Goal: Communication & Community: Answer question/provide support

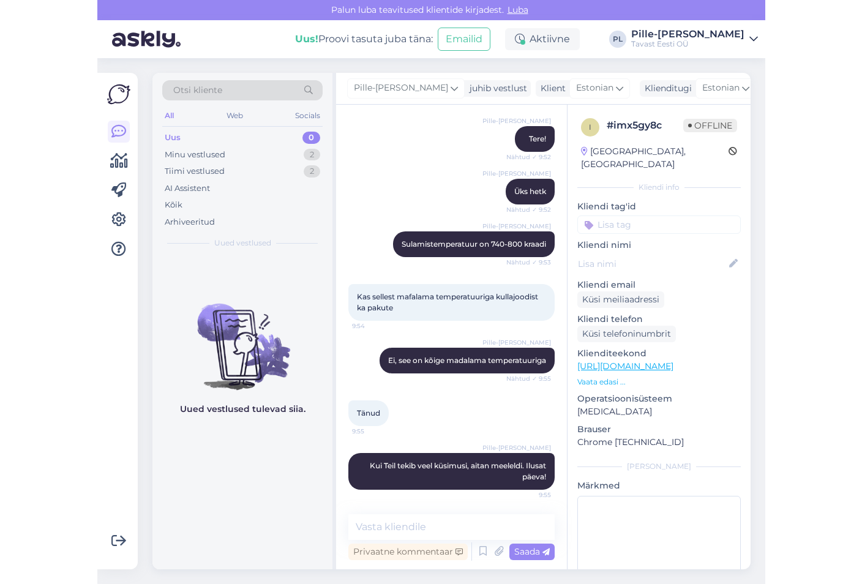
scroll to position [97, 0]
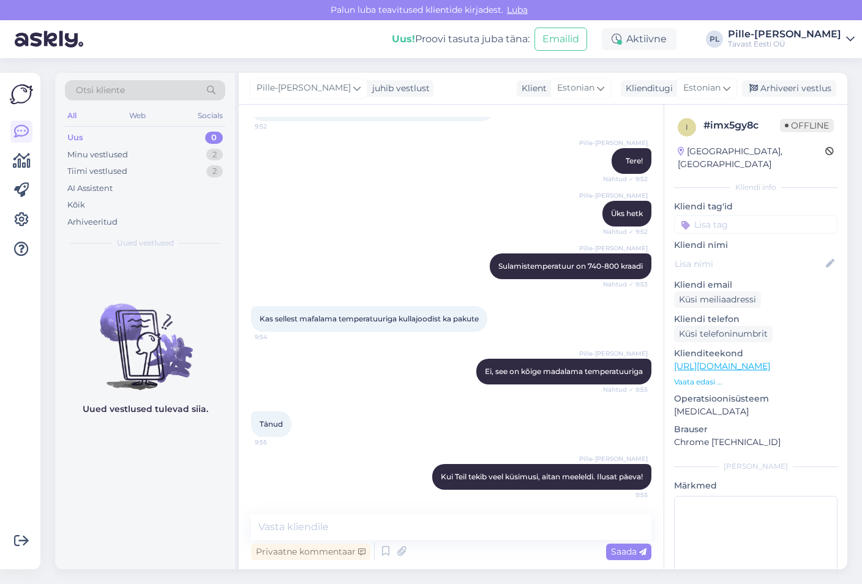
click at [162, 135] on div "Uus 0" at bounding box center [145, 137] width 160 height 17
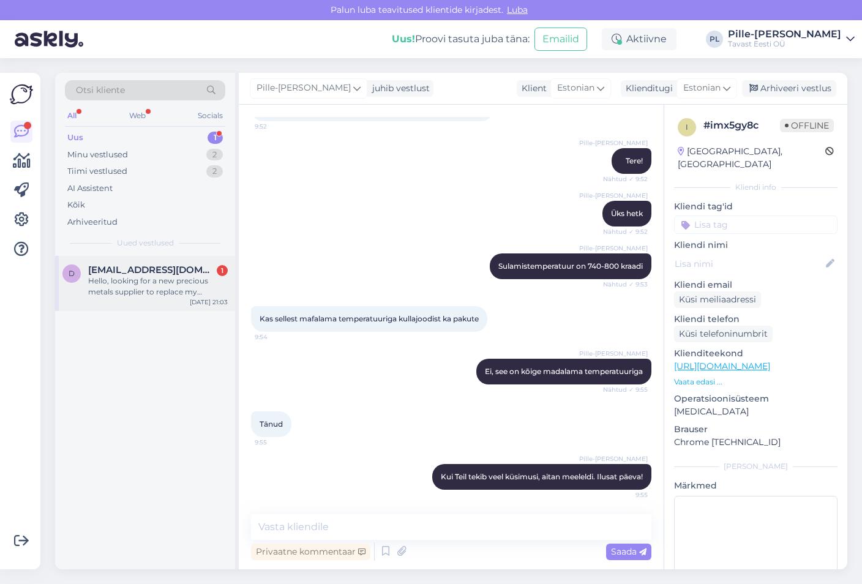
click at [148, 280] on div "Hello, looking for a new precious metals supplier to replace my previous USA su…" at bounding box center [158, 287] width 140 height 22
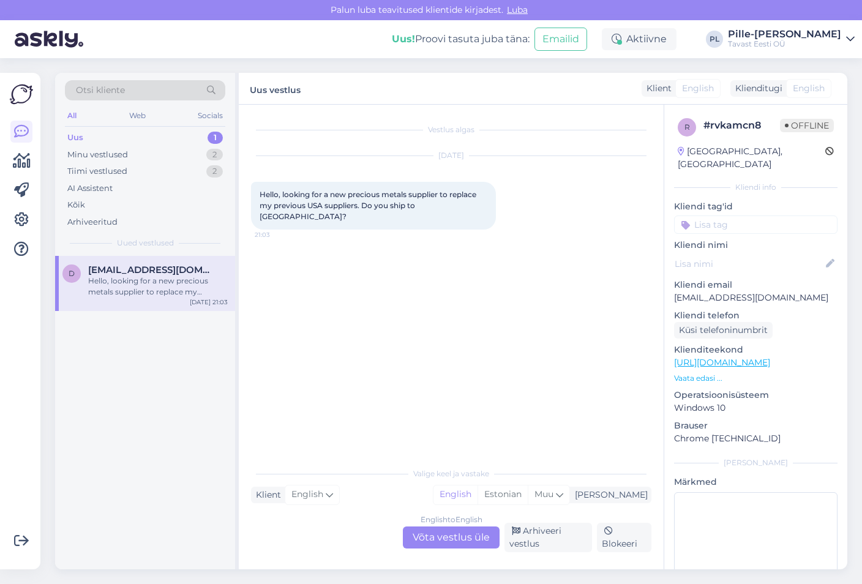
click at [424, 538] on div "English to English Võta vestlus üle" at bounding box center [451, 538] width 97 height 22
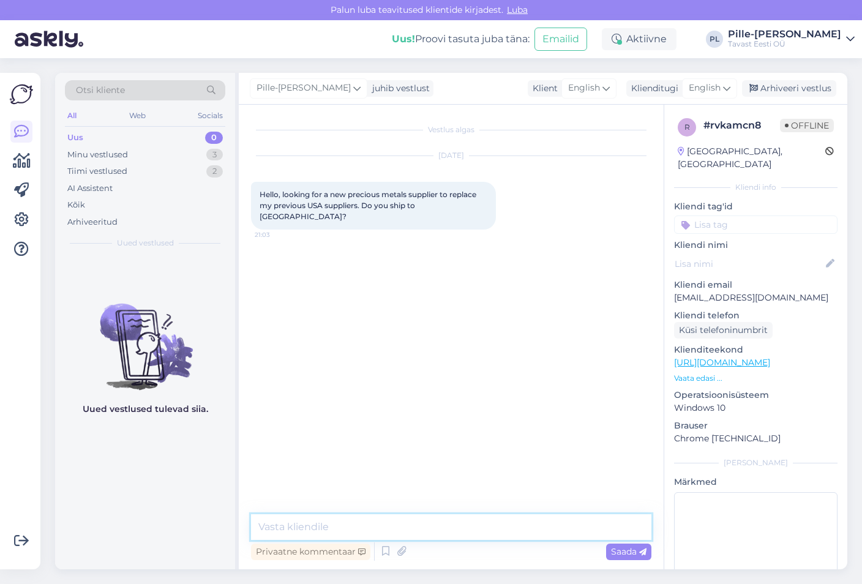
click at [429, 518] on textarea at bounding box center [451, 527] width 400 height 26
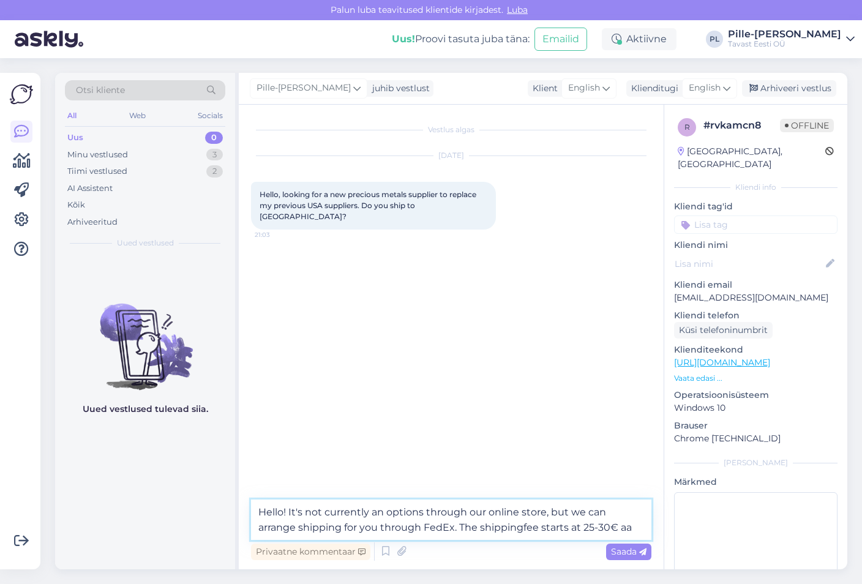
click at [524, 525] on textarea "Hello! It's not currently an options through our online store, but we can arran…" at bounding box center [451, 520] width 400 height 40
click at [539, 527] on textarea "Hello! It's not currently an options through our online store, but we can arran…" at bounding box center [451, 520] width 400 height 40
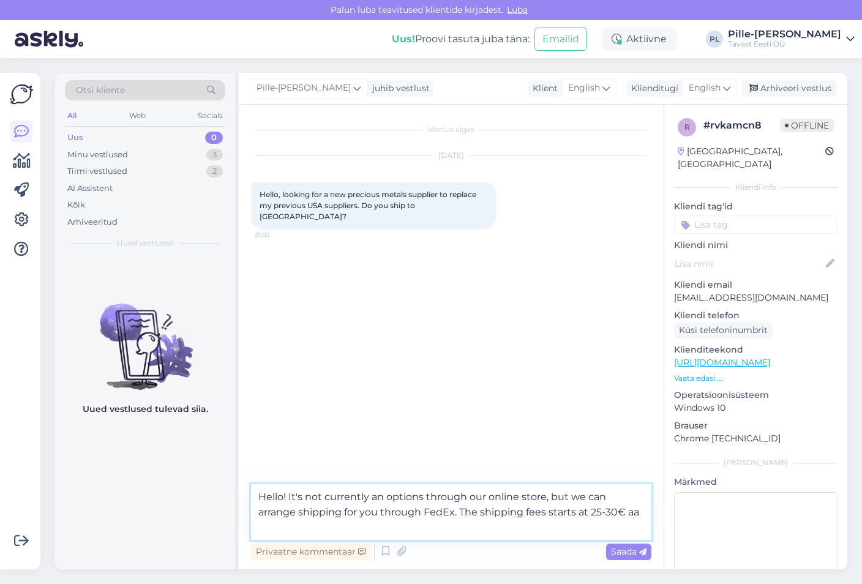
click at [578, 510] on textarea "Hello! It's not currently an options through our online store, but we can arran…" at bounding box center [451, 512] width 400 height 56
click at [576, 511] on textarea "Hello! It's not currently an options through our online store, but we can arran…" at bounding box center [451, 512] width 400 height 56
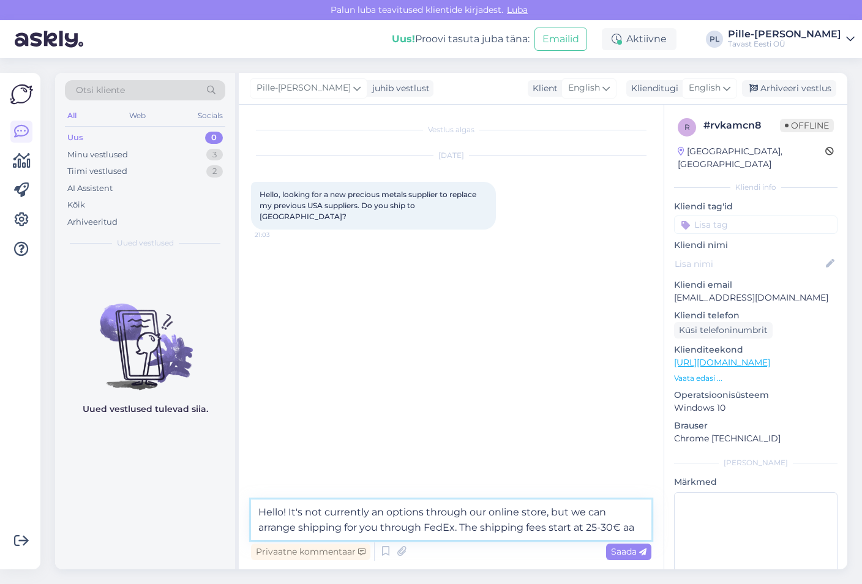
click at [581, 527] on textarea "Hello! It's not currently an options through our online store, but we can arran…" at bounding box center [451, 520] width 400 height 40
click at [581, 530] on textarea "Hello! It's not currently an options through our online store, but we can arran…" at bounding box center [451, 520] width 400 height 40
click at [581, 528] on textarea "Hello! It's not currently an options through our online store, but we can arran…" at bounding box center [451, 520] width 400 height 40
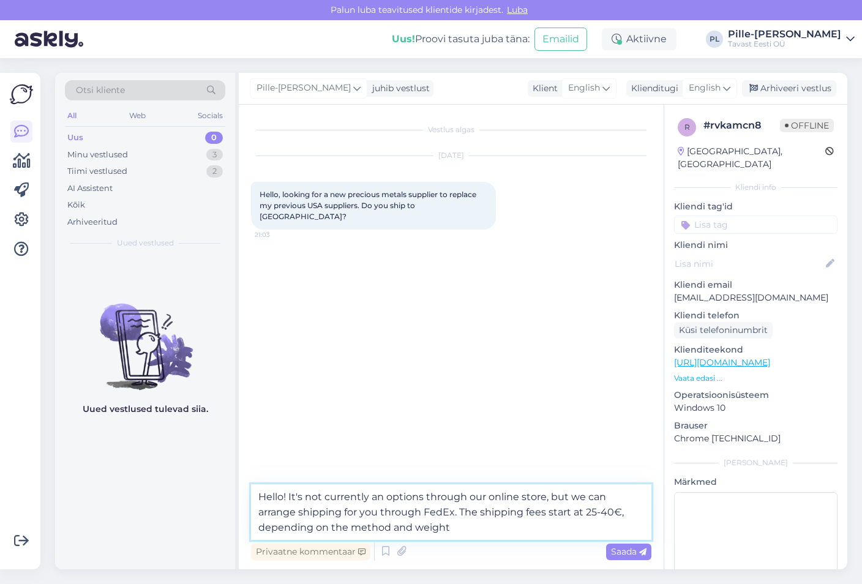
click at [258, 527] on textarea "Hello! It's not currently an options through our online store, but we can arran…" at bounding box center [451, 512] width 400 height 56
drag, startPoint x: 371, startPoint y: 528, endPoint x: 352, endPoint y: 533, distance: 20.1
click at [352, 533] on textarea "Hello! It's not currently an options through our online store, but we can arran…" at bounding box center [451, 512] width 400 height 56
click at [426, 527] on textarea "Hello! It's not currently an options through our online store, but we can arran…" at bounding box center [451, 512] width 400 height 56
click at [513, 528] on textarea "Hello! It's not currently an options through our online store, but we can arran…" at bounding box center [451, 512] width 400 height 56
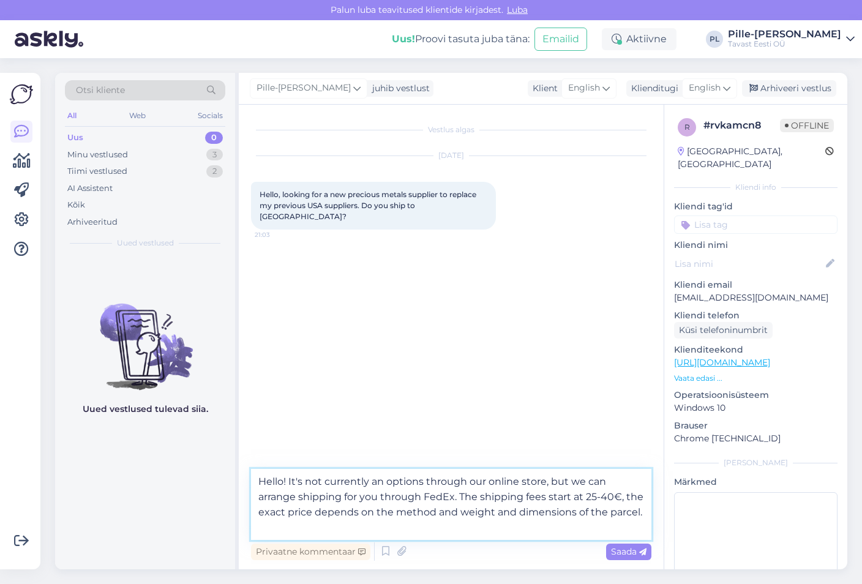
click at [503, 479] on textarea "Hello! It's not currently an options through our online store, but we can arran…" at bounding box center [451, 504] width 400 height 71
click at [468, 503] on textarea "Hello! It's not currently an options through our online store, but we can arran…" at bounding box center [451, 504] width 400 height 71
click at [375, 500] on textarea "Hello! It's not currently an options through our online store, but we can arran…" at bounding box center [451, 504] width 400 height 71
click at [434, 500] on textarea "Hello! It's not currently an options through our online store, but we can arran…" at bounding box center [451, 504] width 400 height 71
click at [473, 500] on textarea "Hello! It's not currently an options through our online store, but we can arran…" at bounding box center [451, 504] width 400 height 71
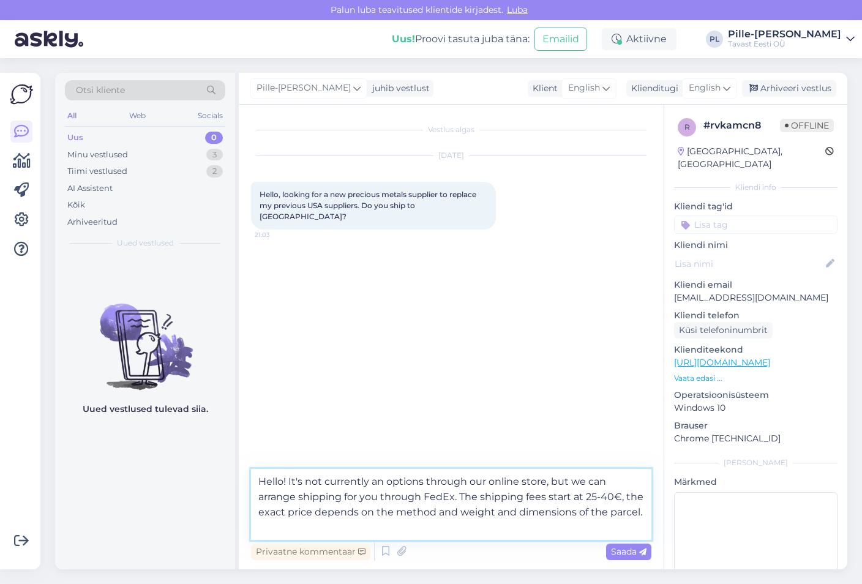
click at [457, 501] on textarea "Hello! It's not currently an options through our online store, but we can arran…" at bounding box center [451, 504] width 400 height 71
click at [463, 494] on textarea "Hello! It's not currently an options through our online store, but we can arran…" at bounding box center [451, 504] width 400 height 71
click at [455, 497] on textarea "Hello! It's not currently an options through our online store, but we can arran…" at bounding box center [451, 504] width 400 height 71
click at [461, 497] on textarea "Hello! It's not currently an options through our online store, but we can arran…" at bounding box center [451, 504] width 400 height 71
click at [581, 522] on textarea "Hello! It's not currently an options through our online store, but we can arran…" at bounding box center [451, 504] width 400 height 71
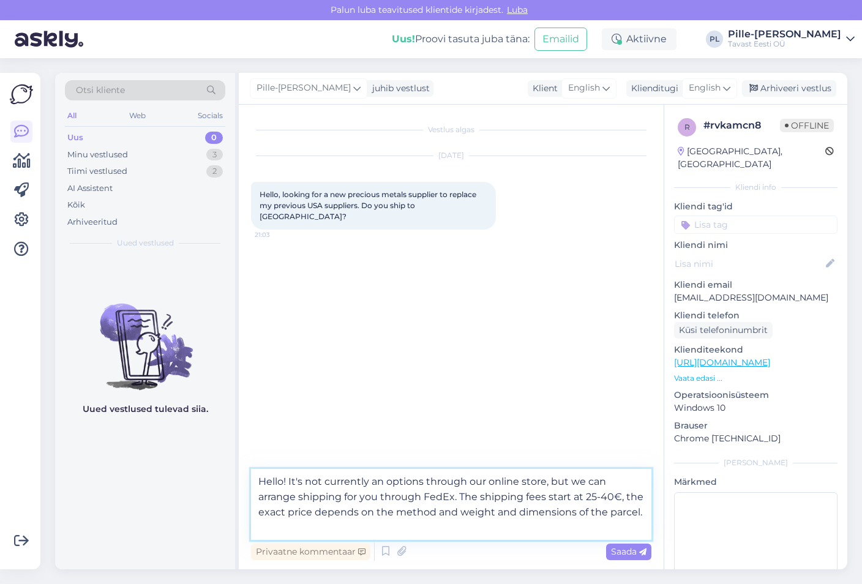
click at [581, 524] on textarea "Hello! It's not currently an options through our online store, but we can arran…" at bounding box center [451, 504] width 400 height 71
click at [581, 530] on textarea "Hello! It's not currently an options through our online store, but we can arran…" at bounding box center [451, 504] width 400 height 71
click at [581, 510] on textarea "Hello! It's not currently an options through our online store, but we can arran…" at bounding box center [451, 504] width 400 height 71
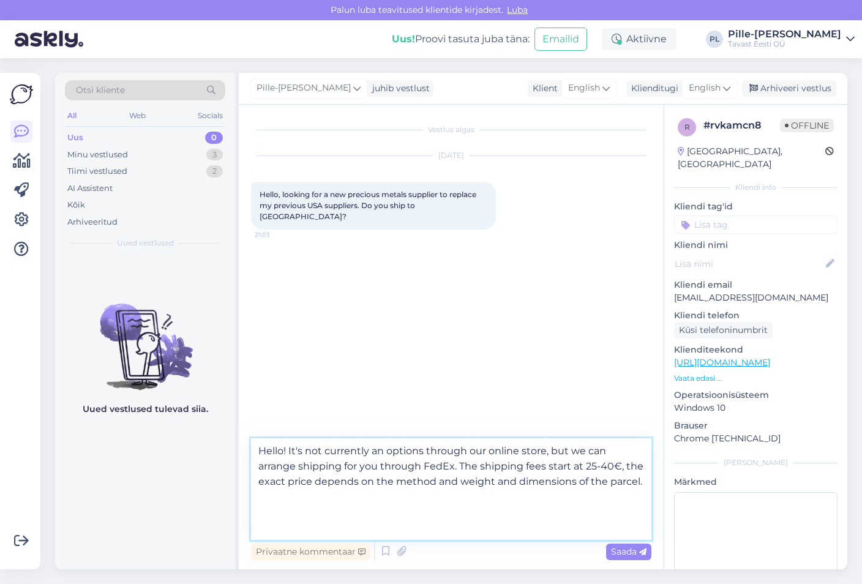
drag, startPoint x: 424, startPoint y: 453, endPoint x: 418, endPoint y: 451, distance: 6.6
click at [418, 451] on textarea "Hello! It's not currently an options through our online store, but we can arran…" at bounding box center [451, 489] width 400 height 102
click at [570, 462] on textarea "Hello! It's not currently an option through our online store, but we can arrang…" at bounding box center [451, 489] width 400 height 102
click at [564, 448] on textarea "Hello! It's not currently an option through our online store, but we can arrang…" at bounding box center [451, 489] width 400 height 102
click at [526, 497] on textarea "Hello! It's not currently an option through our online store, but you can we ca…" at bounding box center [451, 489] width 400 height 102
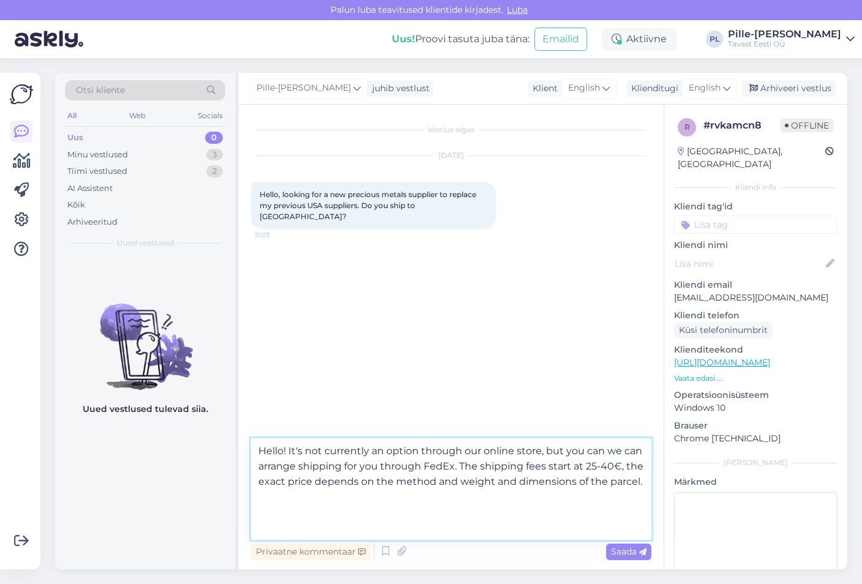
click at [528, 513] on textarea "Hello! It's not currently an option through our online store, but you can we ca…" at bounding box center [451, 489] width 400 height 102
click at [418, 507] on textarea "Hello! It's not currently an option through our online store, but you can we ca…" at bounding box center [451, 489] width 400 height 102
click at [418, 521] on textarea "Hello! It's not currently an option through our online store, but you can we ca…" at bounding box center [451, 489] width 400 height 102
click at [418, 514] on textarea "Hello! It's not currently an option through our online store, but you can we ca…" at bounding box center [451, 489] width 400 height 102
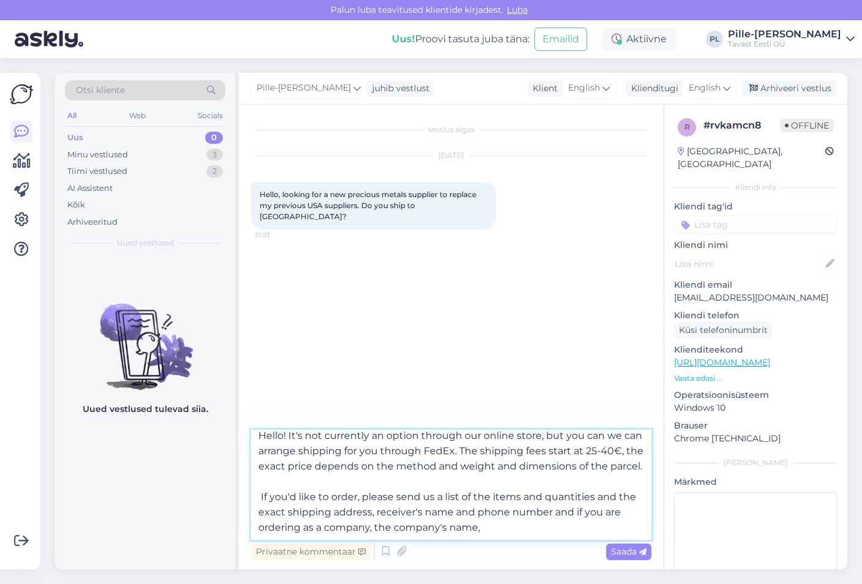
scroll to position [22, 0]
drag, startPoint x: 369, startPoint y: 533, endPoint x: 326, endPoint y: 532, distance: 42.9
click at [326, 532] on textarea "Hello! It's not currently an option through our online store, but you can we ca…" at bounding box center [451, 485] width 400 height 110
drag, startPoint x: 440, startPoint y: 525, endPoint x: 500, endPoint y: 540, distance: 61.8
click at [443, 526] on textarea "Hello! It's not currently an option through our online store, but you can we ca…" at bounding box center [451, 485] width 400 height 110
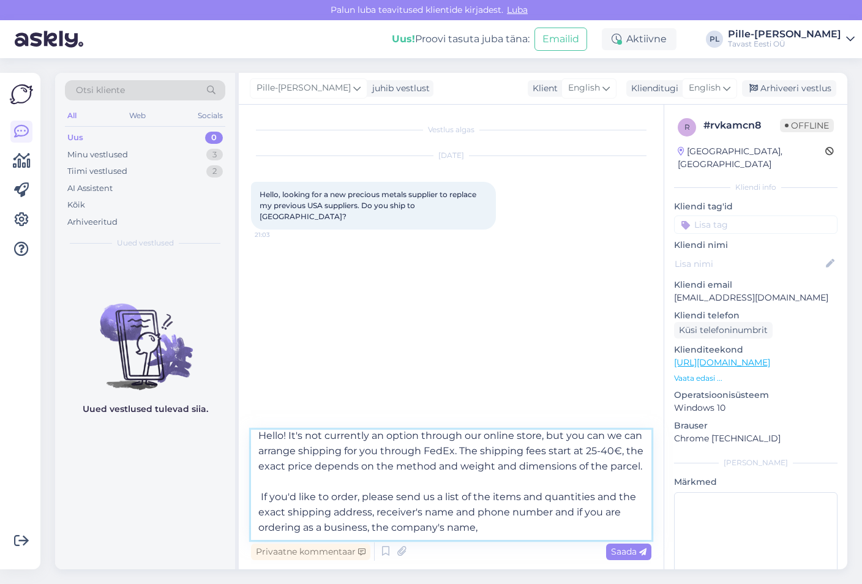
click at [516, 524] on textarea "Hello! It's not currently an option through our online store, but you can we ca…" at bounding box center [451, 485] width 400 height 110
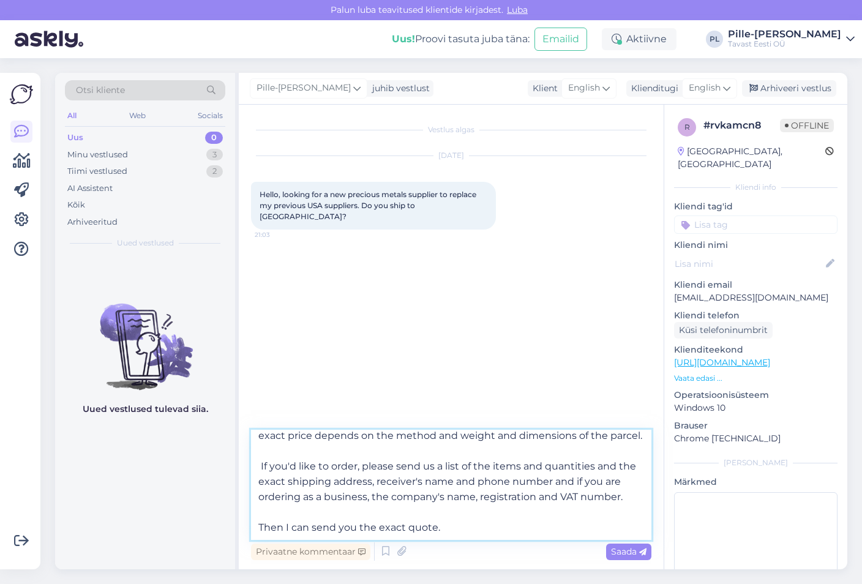
scroll to position [0, 0]
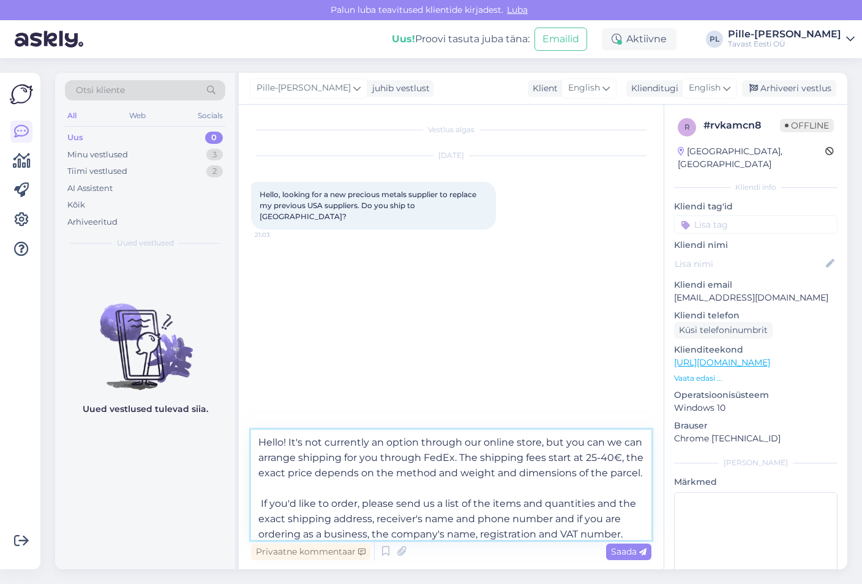
click at [465, 476] on textarea "Hello! It's not currently an option through our online store, but you can we ca…" at bounding box center [451, 485] width 400 height 110
click at [462, 484] on textarea "Hello! It's not currently an option through our online store, but you can we ca…" at bounding box center [451, 485] width 400 height 110
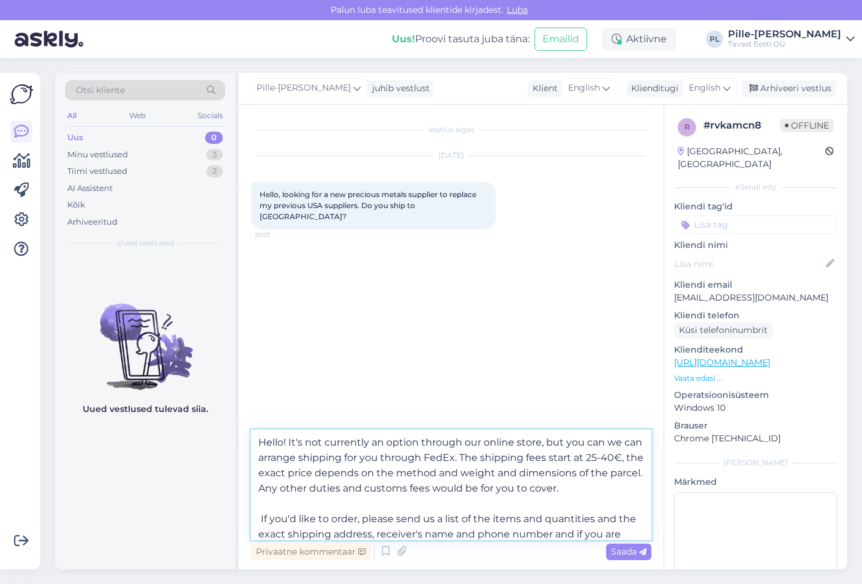
drag, startPoint x: 259, startPoint y: 443, endPoint x: 314, endPoint y: 424, distance: 57.9
click at [314, 424] on div "Vestlus algas [DATE] Hello, looking for a new precious metals supplier to repla…" at bounding box center [451, 337] width 425 height 465
click at [570, 498] on textarea "Hello! It's not currently an option through our online store, but you can we ca…" at bounding box center [451, 485] width 400 height 110
drag, startPoint x: 618, startPoint y: 489, endPoint x: 313, endPoint y: 492, distance: 305.0
click at [313, 492] on textarea "Hello! It's not currently an option through our online store, but you can we ca…" at bounding box center [451, 485] width 400 height 110
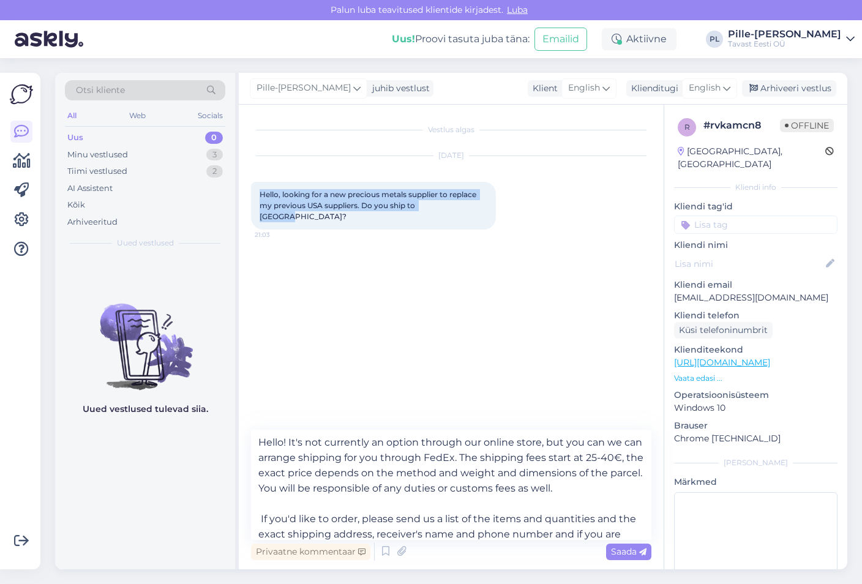
drag, startPoint x: 260, startPoint y: 194, endPoint x: 481, endPoint y: 206, distance: 221.4
click at [481, 206] on div "Hello, looking for a new precious metals supplier to replace my previous USA su…" at bounding box center [373, 206] width 245 height 48
copy span "Hello, looking for a new precious metals supplier to replace my previous USA su…"
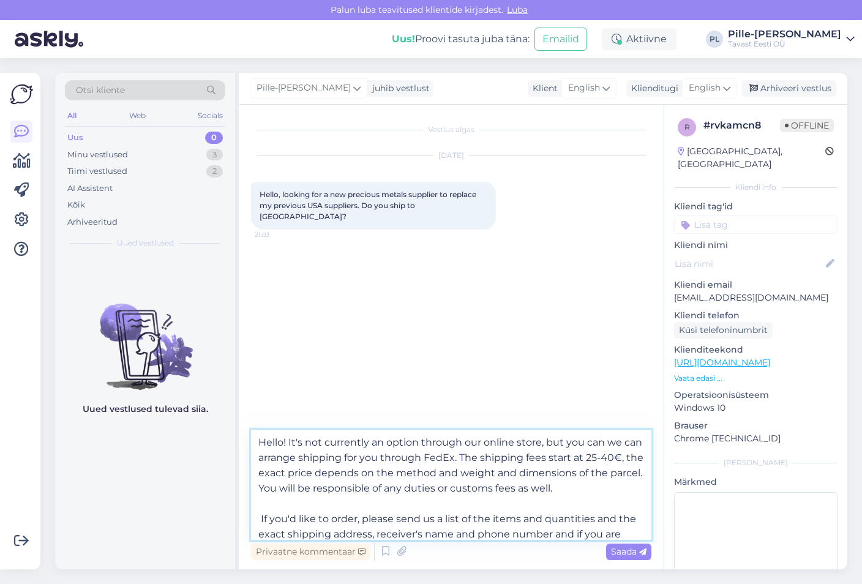
scroll to position [53, 0]
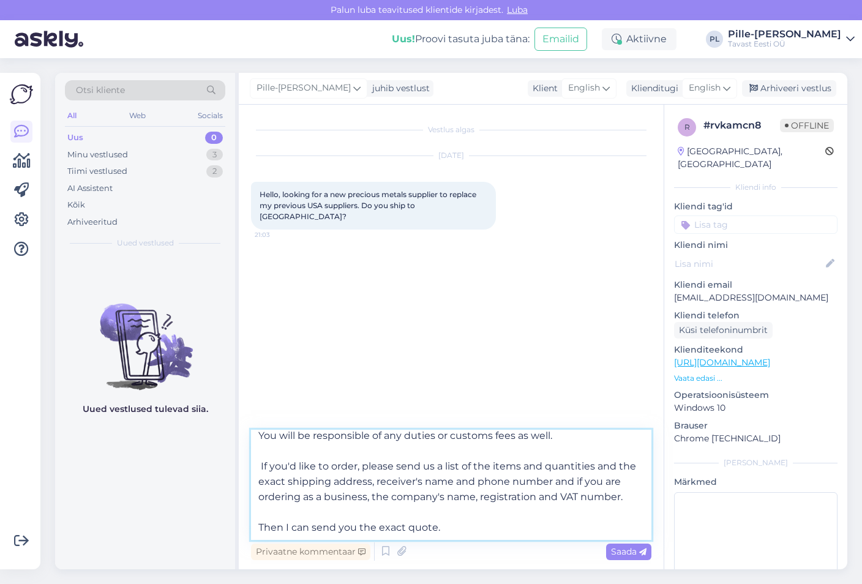
drag, startPoint x: 257, startPoint y: 444, endPoint x: 528, endPoint y: 556, distance: 294.1
click at [528, 556] on div "Hello! It's not currently an option through our online store, but you can we ca…" at bounding box center [451, 496] width 400 height 133
click at [491, 494] on textarea "Hello! It's not currently an option through our online store, but you can we ca…" at bounding box center [451, 485] width 400 height 110
click at [489, 499] on textarea "Hello! It's not currently an option through our online store, but you can we ca…" at bounding box center [451, 485] width 400 height 110
click at [483, 510] on textarea "Hello! It's not currently an option through our online store, but you can we ca…" at bounding box center [451, 485] width 400 height 110
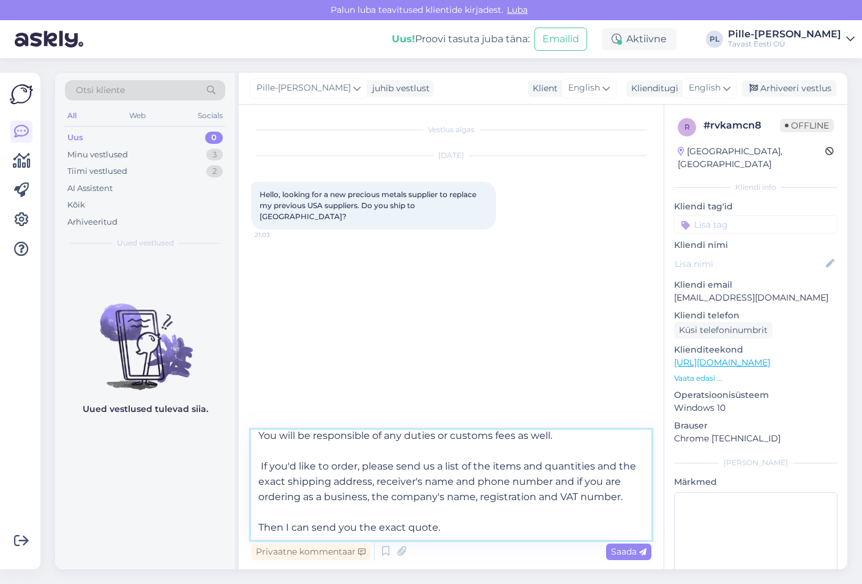
paste textarea ", Thank you for reaching out! At the moment, shipping to [GEOGRAPHIC_DATA] isn’…"
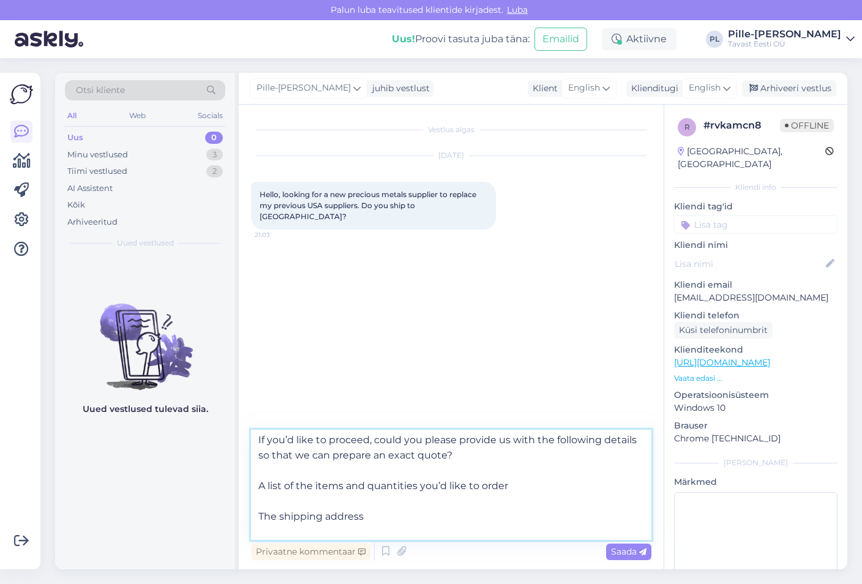
scroll to position [184, 0]
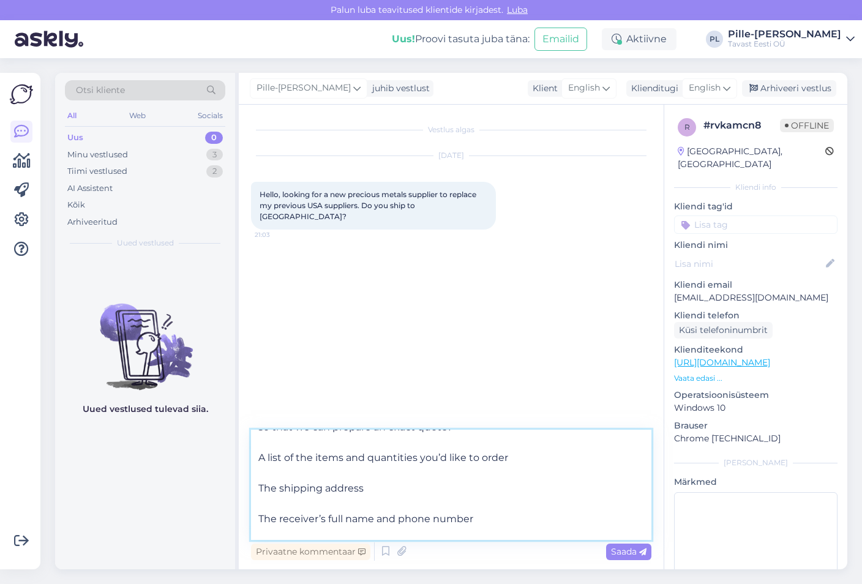
click at [255, 490] on textarea "Hello, Thank you for reaching out! At the moment, shipping to [GEOGRAPHIC_DATA]…" at bounding box center [451, 485] width 400 height 110
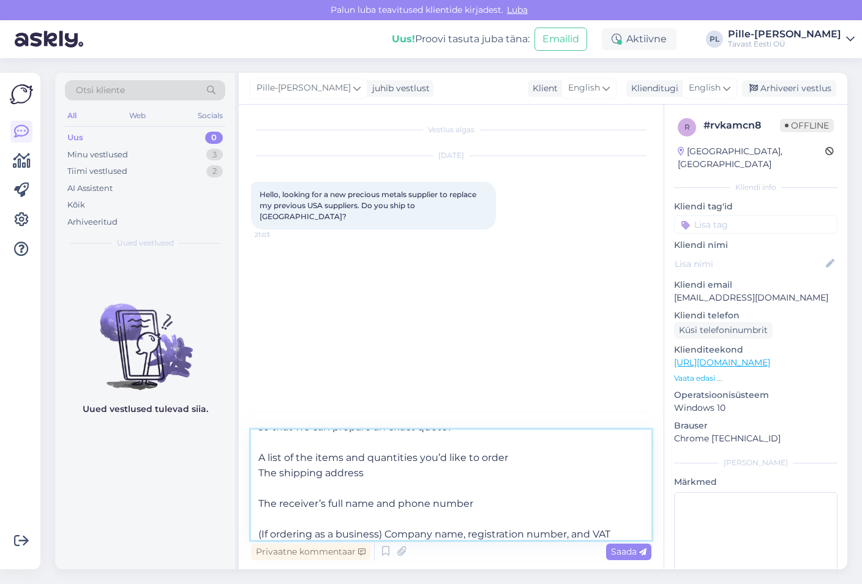
click at [516, 458] on textarea "Hello, Thank you for reaching out! At the moment, shipping to [GEOGRAPHIC_DATA]…" at bounding box center [451, 485] width 400 height 110
click at [383, 472] on textarea "Hello, Thank you for reaching out! At the moment, shipping to [GEOGRAPHIC_DATA]…" at bounding box center [451, 485] width 400 height 110
click at [258, 503] on textarea "Hello, Thank you for reaching out! At the moment, shipping to [GEOGRAPHIC_DATA]…" at bounding box center [451, 485] width 400 height 110
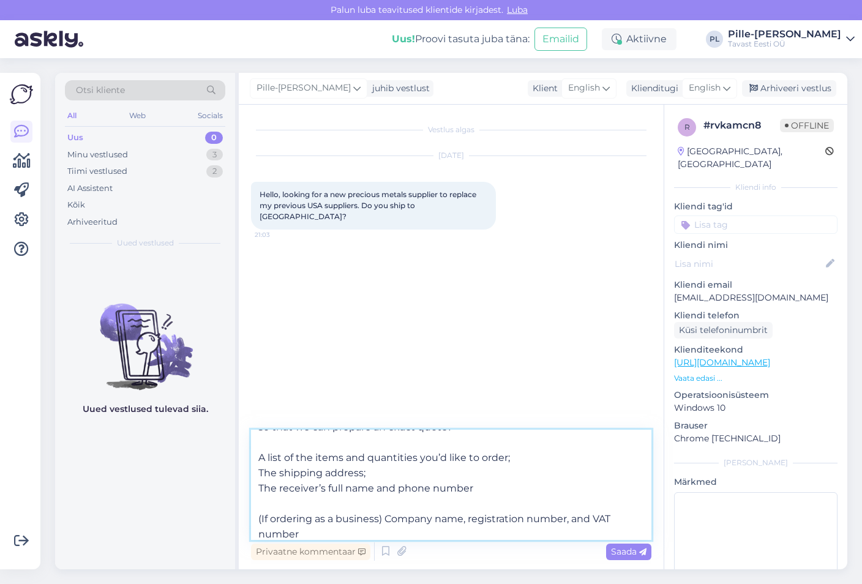
click at [475, 487] on textarea "Hello, Thank you for reaching out! At the moment, shipping to [GEOGRAPHIC_DATA]…" at bounding box center [451, 485] width 400 height 110
click at [258, 519] on textarea "Hello, Thank you for reaching out! At the moment, shipping to [GEOGRAPHIC_DATA]…" at bounding box center [451, 485] width 400 height 110
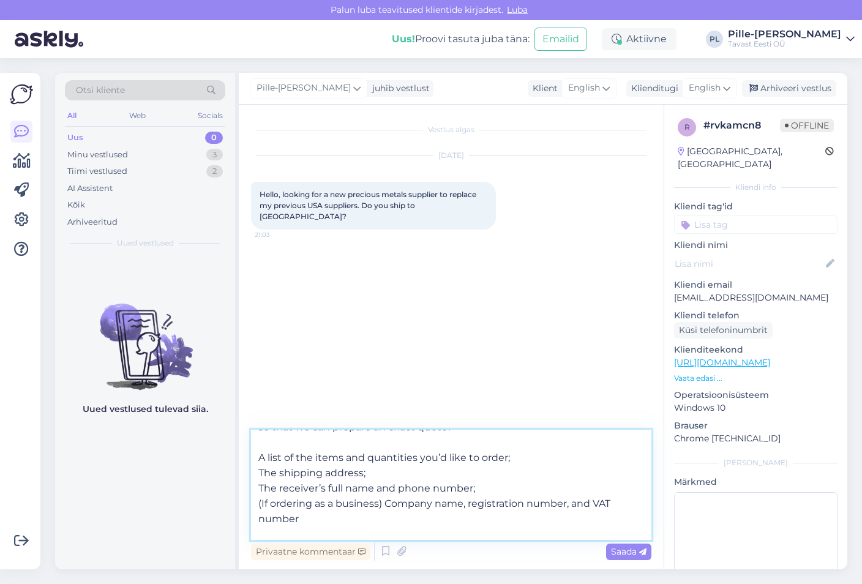
click at [393, 514] on textarea "Hello, Thank you for reaching out! At the moment, shipping to [GEOGRAPHIC_DATA]…" at bounding box center [451, 485] width 400 height 110
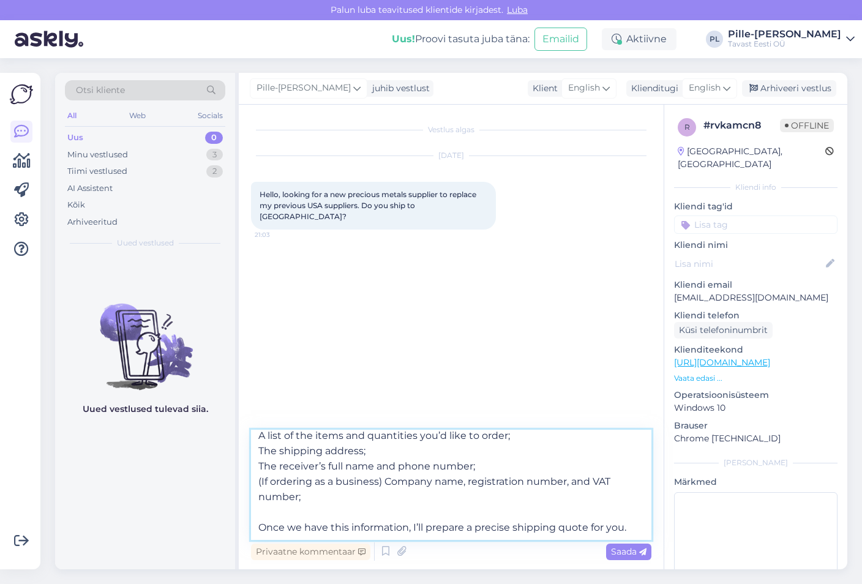
click at [339, 510] on textarea "Hello, Thank you for reaching out! At the moment, shipping to [GEOGRAPHIC_DATA]…" at bounding box center [451, 485] width 400 height 110
click at [512, 528] on textarea "Hello, Thank you for reaching out! At the moment, shipping to [GEOGRAPHIC_DATA]…" at bounding box center [451, 485] width 400 height 110
click at [550, 525] on textarea "Hello, Thank you for reaching out! At the moment, shipping to [GEOGRAPHIC_DATA]…" at bounding box center [451, 485] width 400 height 110
click at [561, 527] on textarea "Hello, Thank you for reaching out! At the moment, shipping to [GEOGRAPHIC_DATA]…" at bounding box center [451, 485] width 400 height 110
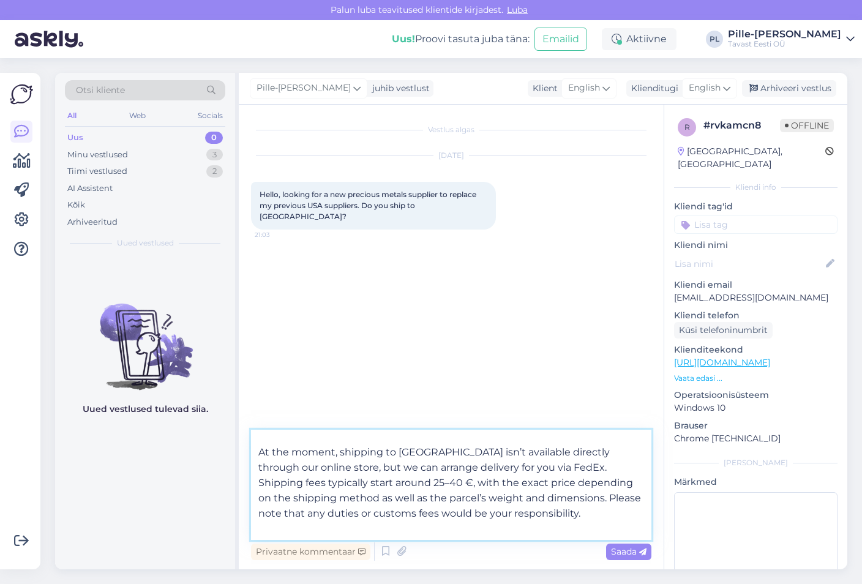
scroll to position [22, 0]
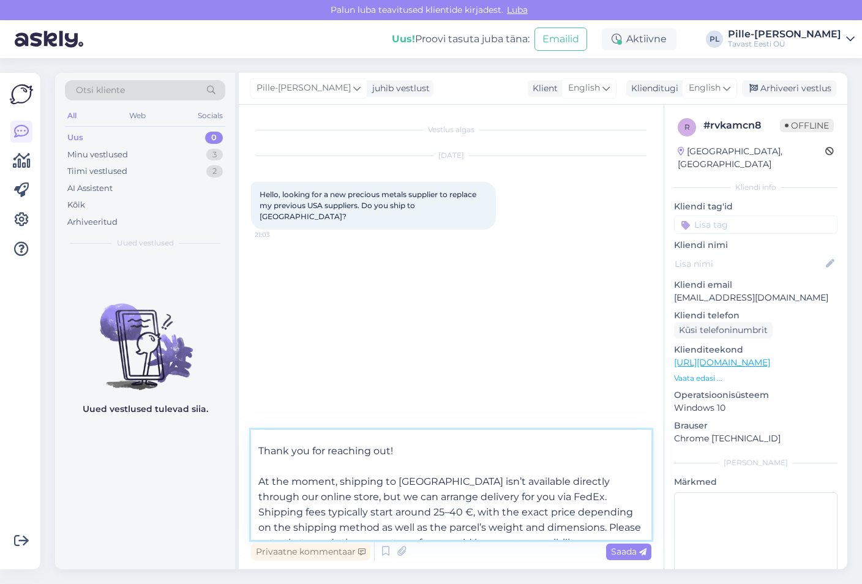
click at [581, 495] on textarea "Hello, Thank you for reaching out! At the moment, shipping to [GEOGRAPHIC_DATA]…" at bounding box center [451, 485] width 400 height 110
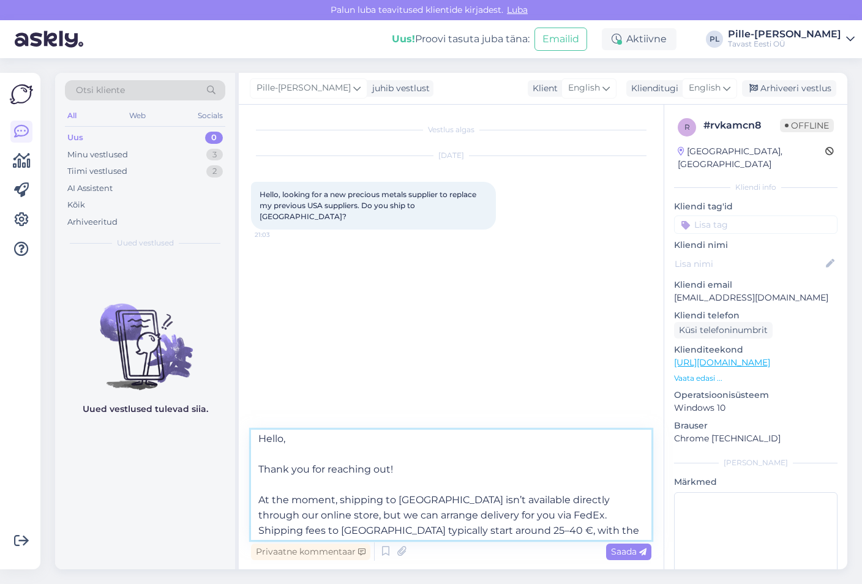
scroll to position [0, 0]
click at [397, 484] on textarea "Hello, Thank you for reaching out! At the moment, shipping to [GEOGRAPHIC_DATA]…" at bounding box center [451, 485] width 400 height 110
click at [261, 471] on textarea "Hello, Thank you for reaching out! At the moment, shipping to [GEOGRAPHIC_DATA]…" at bounding box center [451, 485] width 400 height 110
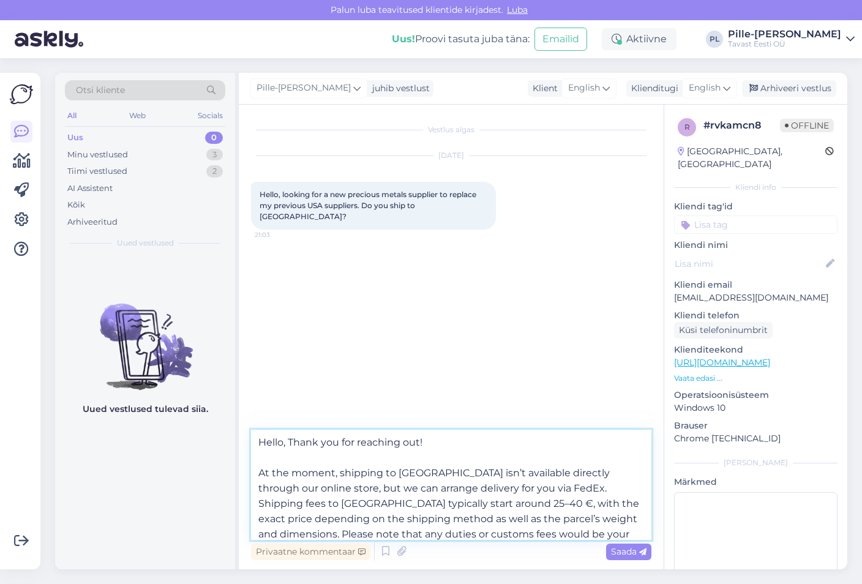
click at [291, 441] on textarea "Hello, Thank you for reaching out! At the moment, shipping to [GEOGRAPHIC_DATA]…" at bounding box center [451, 485] width 400 height 110
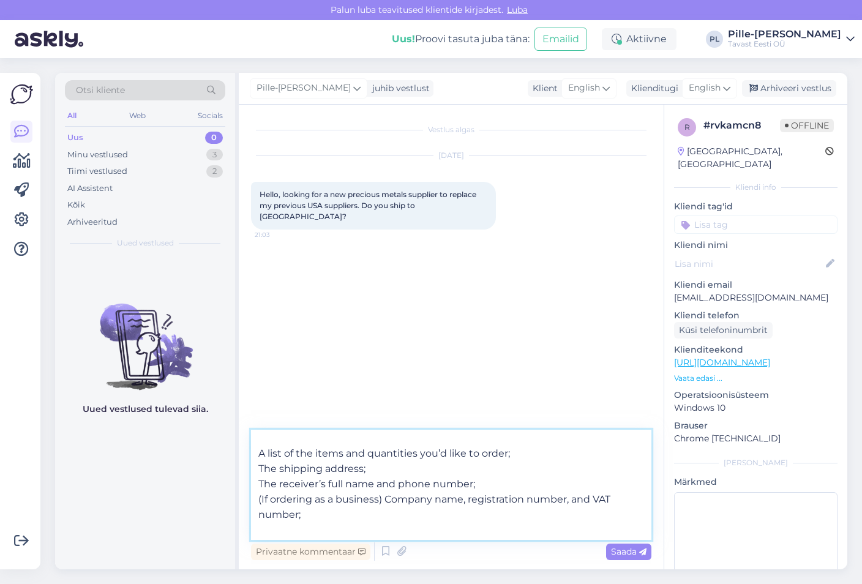
scroll to position [175, 0]
type textarea "Hello, thank you for reaching out! At the moment, shipping to [GEOGRAPHIC_DATA]…"
click at [581, 552] on span "Saada" at bounding box center [629, 551] width 36 height 11
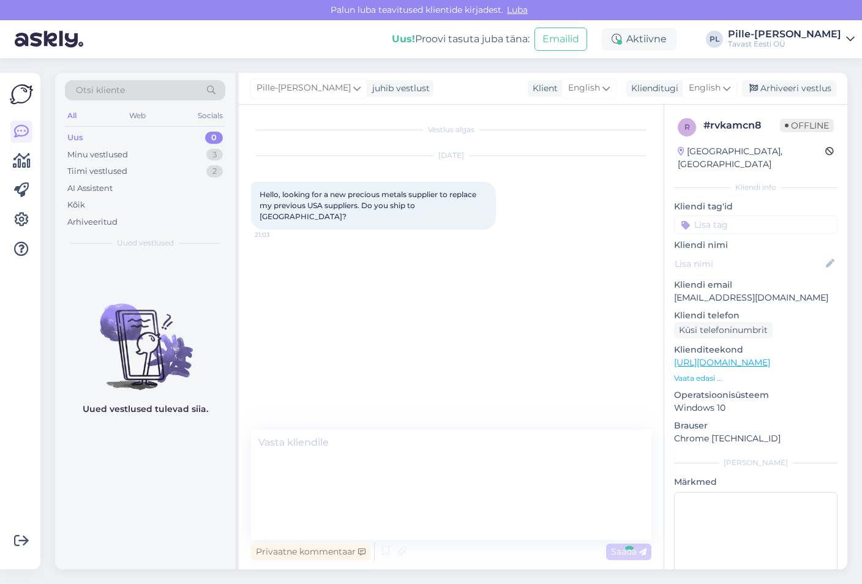
scroll to position [0, 0]
